Goal: Check status: Check status

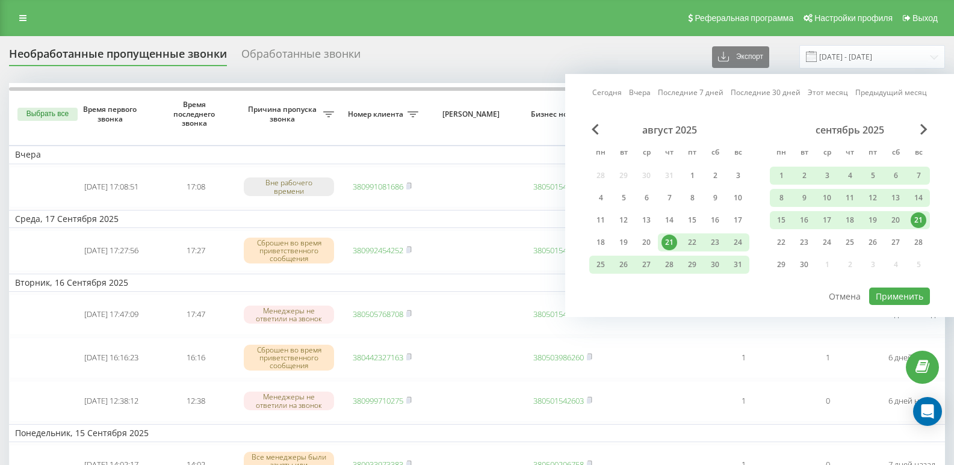
click at [647, 85] on div "Сегодня Вчера Последние 7 дней Последние 30 дней Этот месяц Предыдущий месяц ав…" at bounding box center [759, 195] width 389 height 243
drag, startPoint x: 647, startPoint y: 90, endPoint x: 838, endPoint y: 181, distance: 211.0
click at [647, 91] on link "Вчера" at bounding box center [640, 92] width 22 height 11
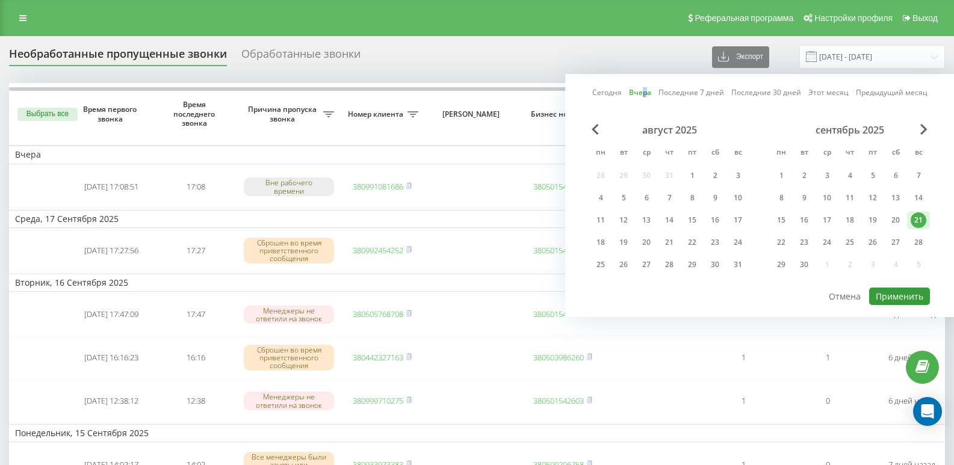
click at [883, 294] on button "Применить" at bounding box center [899, 296] width 61 height 17
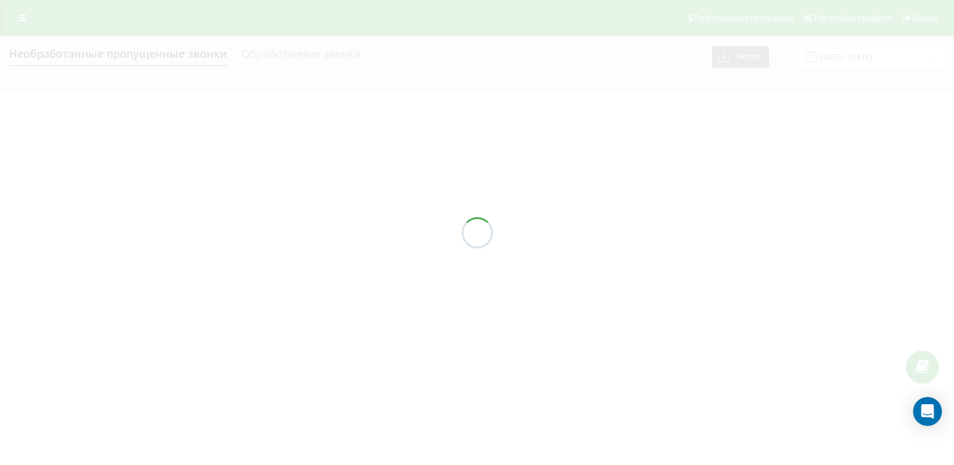
type input "21.09.2025 - 21.09.2025"
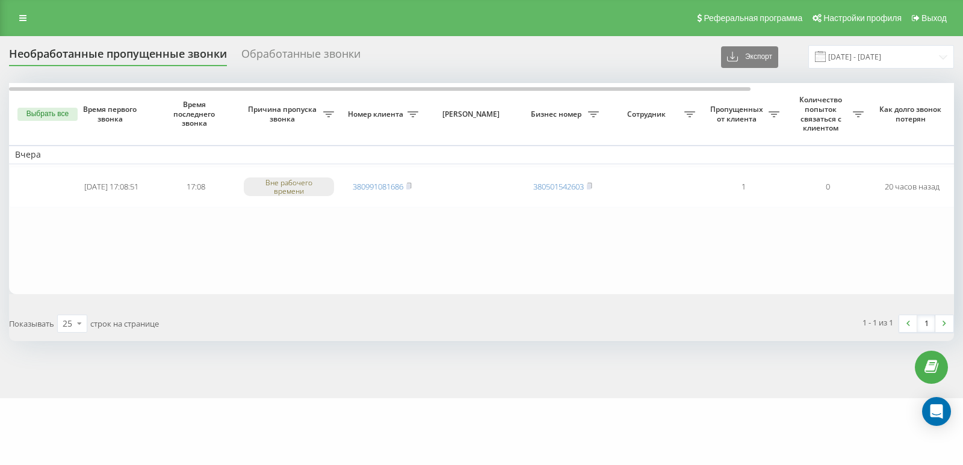
drag, startPoint x: 26, startPoint y: 22, endPoint x: 34, endPoint y: 34, distance: 14.9
click at [27, 22] on link at bounding box center [23, 18] width 22 height 17
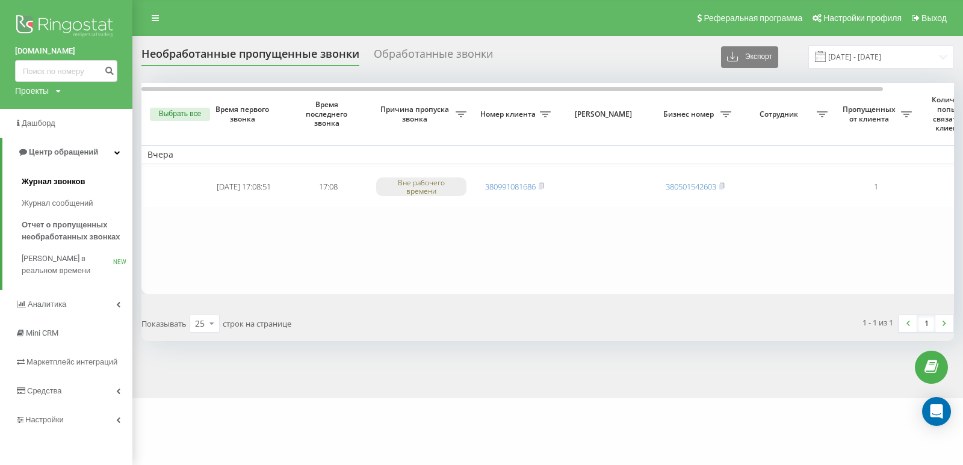
click at [60, 181] on span "Журнал звонков" at bounding box center [53, 182] width 63 height 12
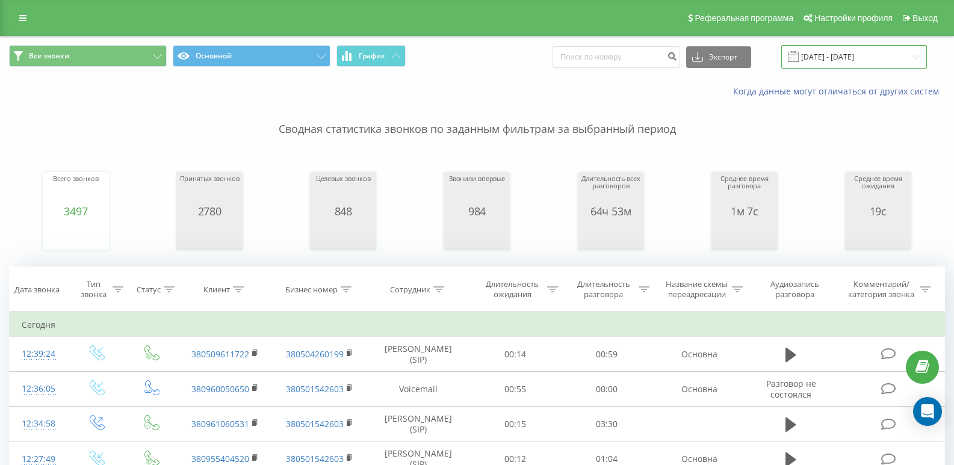
click at [870, 50] on input "[DATE] - [DATE]" at bounding box center [854, 56] width 146 height 23
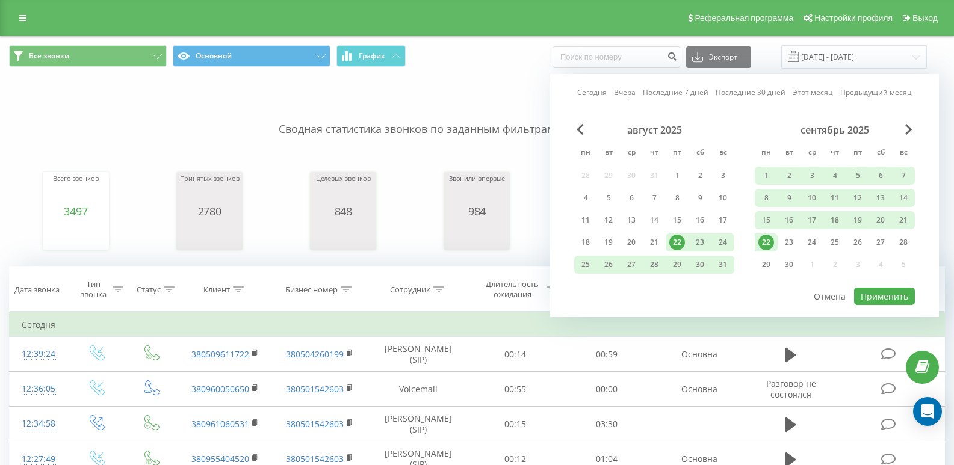
click at [587, 90] on link "Сегодня" at bounding box center [591, 92] width 29 height 11
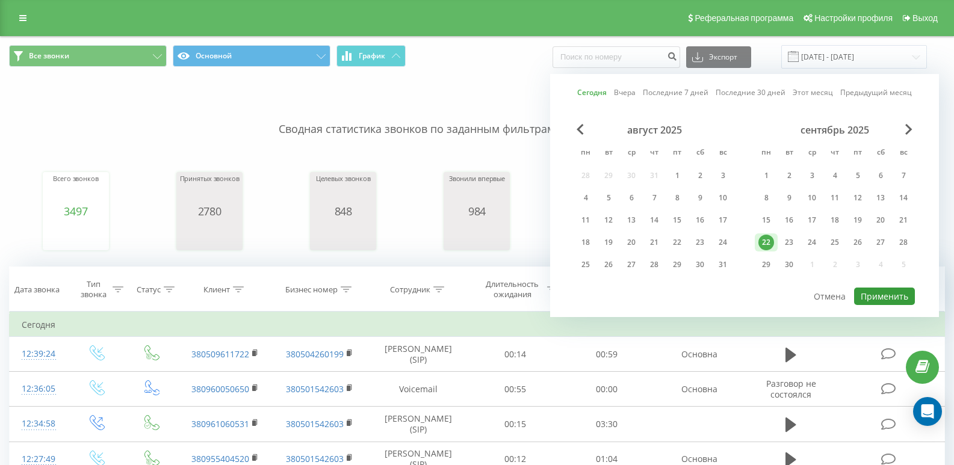
click at [885, 300] on button "Применить" at bounding box center [884, 296] width 61 height 17
type input "[DATE] - [DATE]"
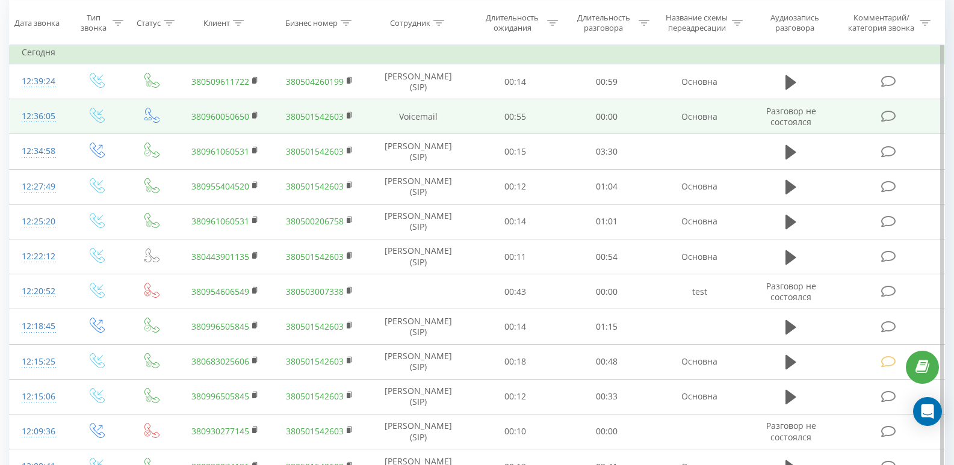
scroll to position [542, 0]
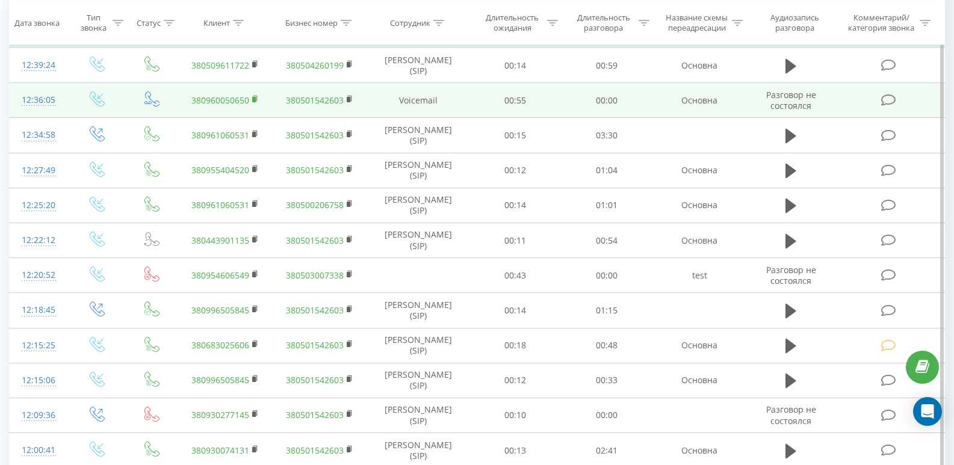
click at [258, 99] on icon at bounding box center [255, 99] width 7 height 8
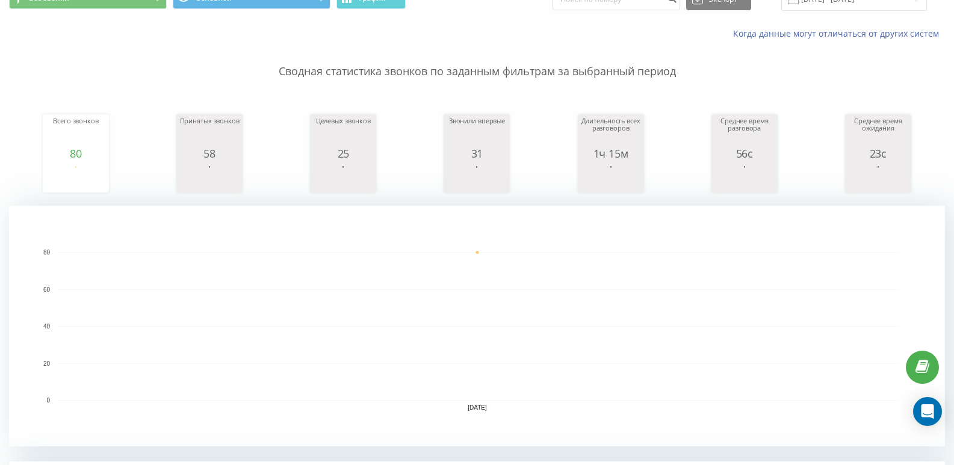
scroll to position [0, 0]
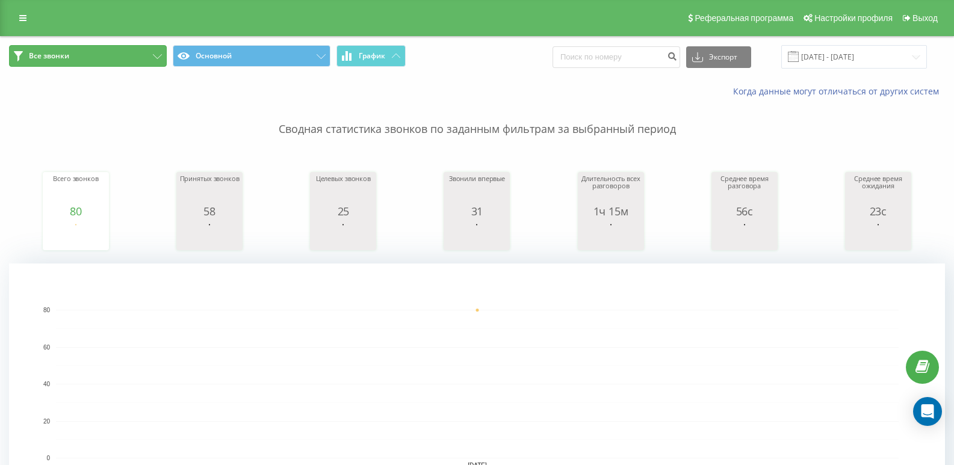
click at [84, 53] on button "Все звонки" at bounding box center [88, 56] width 158 height 22
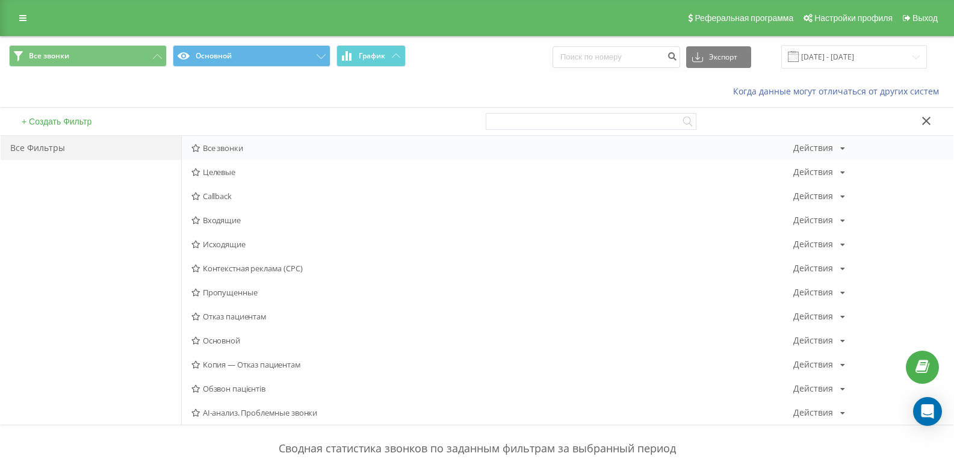
click at [203, 145] on span "Все звонки" at bounding box center [492, 148] width 602 height 8
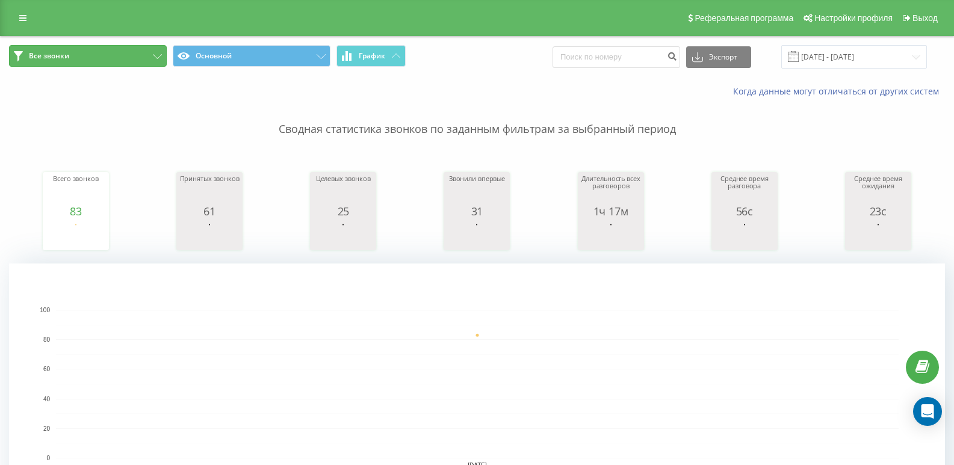
click at [80, 60] on button "Все звонки" at bounding box center [88, 56] width 158 height 22
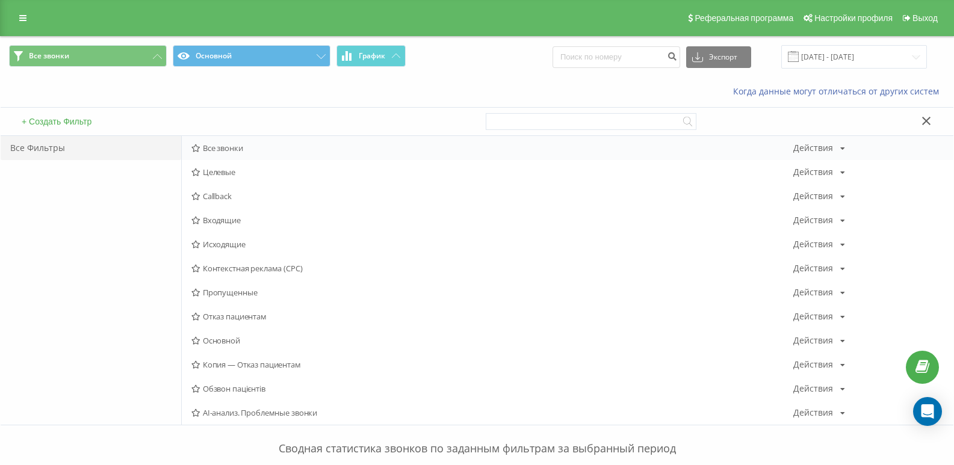
click at [197, 146] on icon at bounding box center [195, 148] width 9 height 8
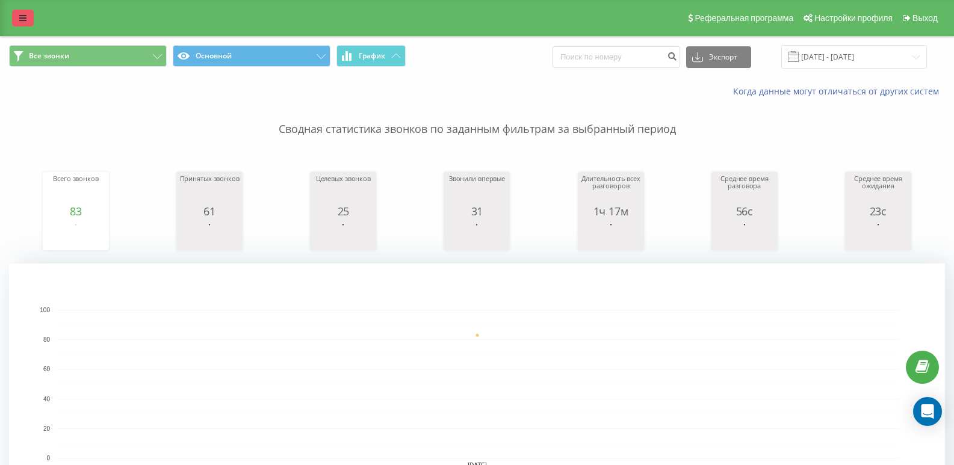
click at [24, 23] on link at bounding box center [23, 18] width 22 height 17
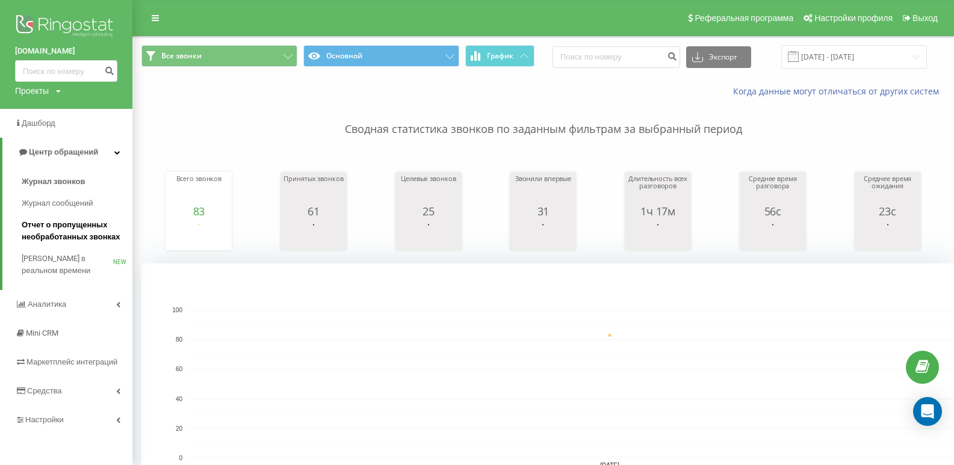
click at [54, 224] on span "Отчет о пропущенных необработанных звонках" at bounding box center [74, 231] width 105 height 24
